Goal: Check status: Check status

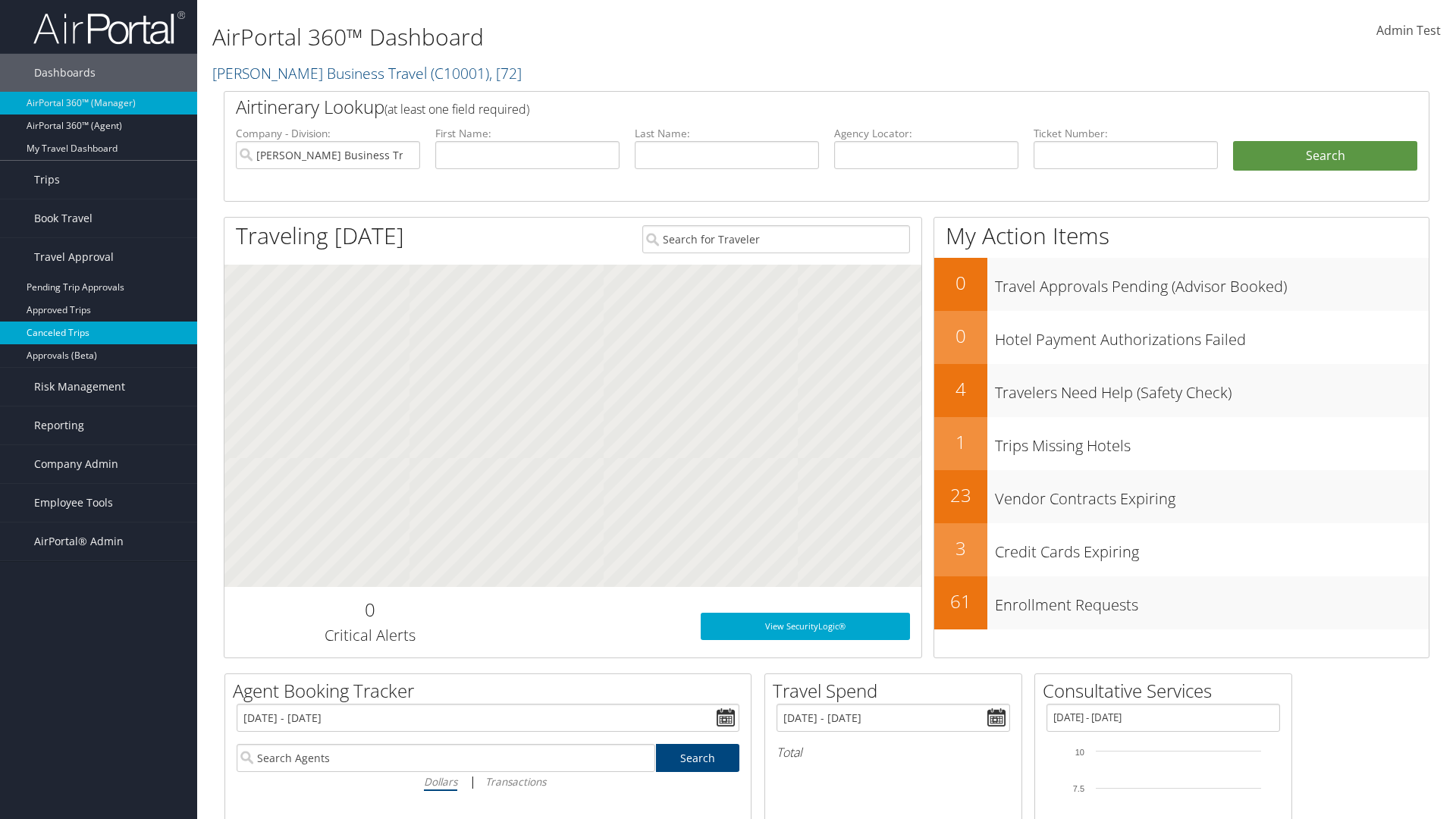
click at [99, 333] on link "Canceled Trips" at bounding box center [99, 333] width 197 height 23
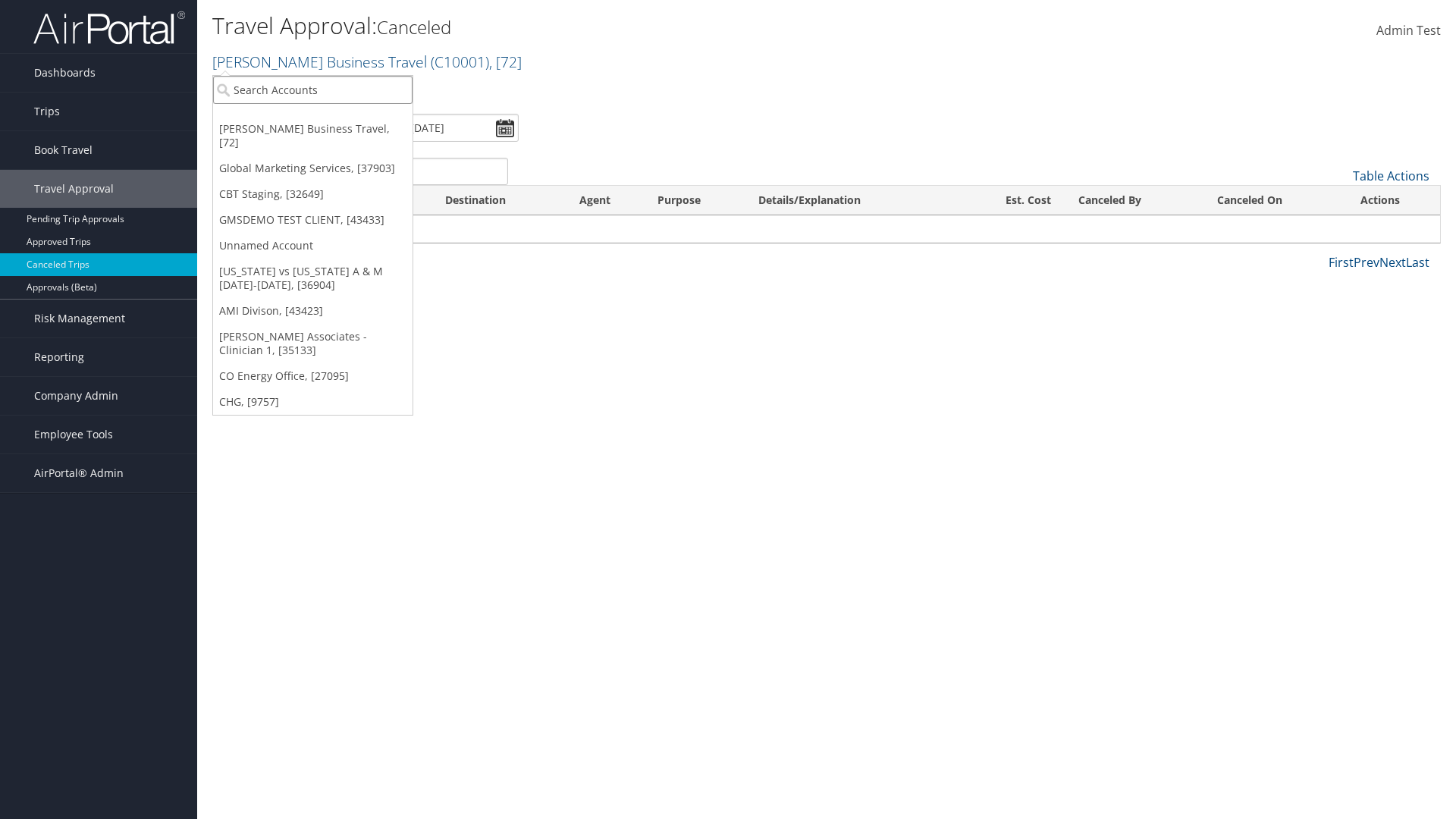
click at [313, 90] on input "search" at bounding box center [313, 90] width 199 height 28
type input "[PERSON_NAME] Business Travel"
click at [334, 118] on div "Christopherson Business Travel (C10001), [72]" at bounding box center [335, 118] width 259 height 14
